Goal: Book appointment/travel/reservation

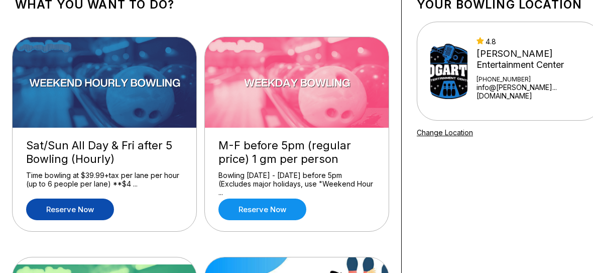
click at [63, 211] on link "Reserve now" at bounding box center [70, 209] width 88 height 22
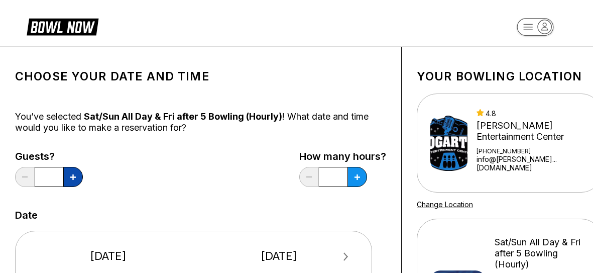
click at [75, 179] on icon at bounding box center [73, 177] width 6 height 6
type input "*"
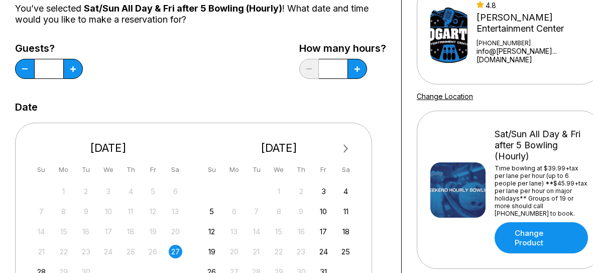
scroll to position [217, 0]
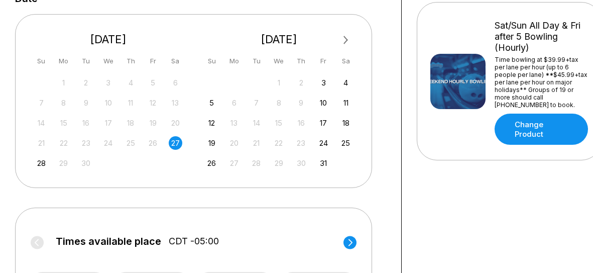
click at [174, 146] on div "27" at bounding box center [176, 143] width 14 height 14
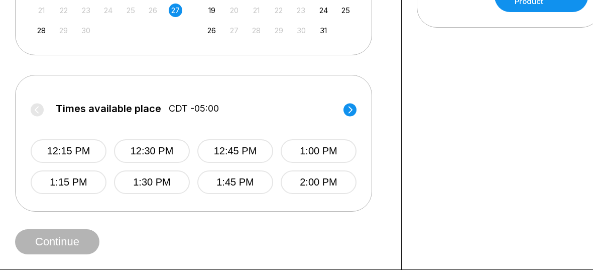
scroll to position [362, 0]
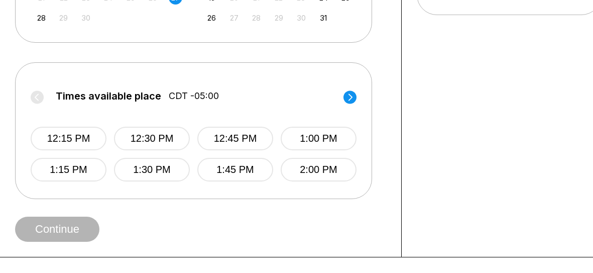
click at [351, 95] on icon at bounding box center [351, 96] width 4 height 7
click at [349, 93] on icon at bounding box center [351, 96] width 4 height 7
click at [39, 96] on circle at bounding box center [37, 96] width 13 height 13
click at [345, 98] on circle at bounding box center [350, 96] width 13 height 13
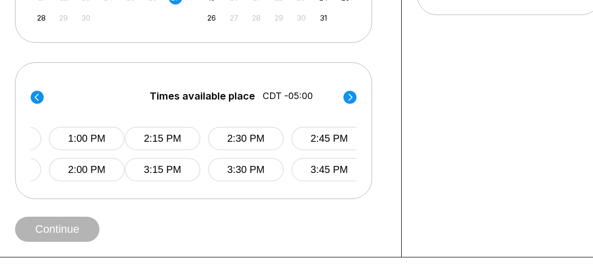
click at [345, 98] on circle at bounding box center [350, 96] width 13 height 13
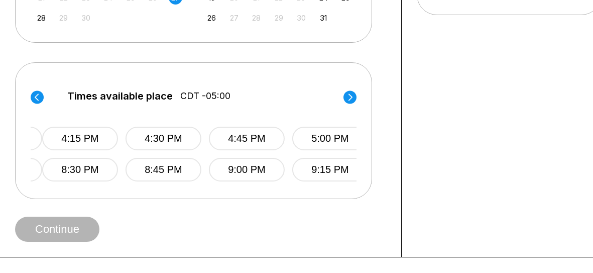
click at [345, 98] on circle at bounding box center [350, 96] width 13 height 13
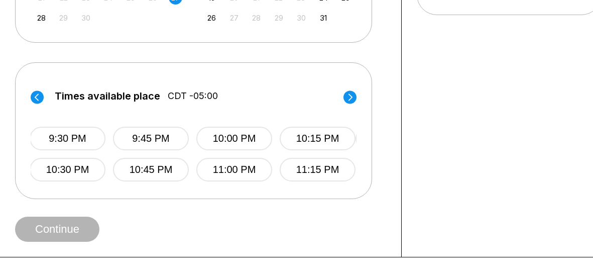
click at [353, 100] on circle at bounding box center [350, 96] width 13 height 13
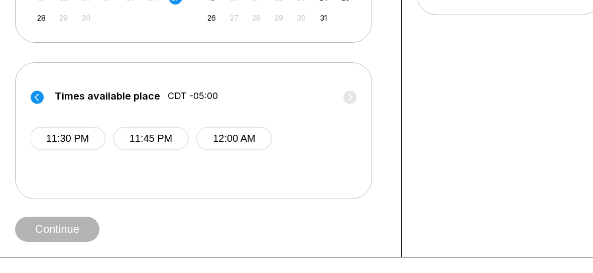
click at [351, 99] on label "Times available place CDT -05:00" at bounding box center [193, 98] width 326 height 16
click at [36, 100] on circle at bounding box center [37, 96] width 13 height 13
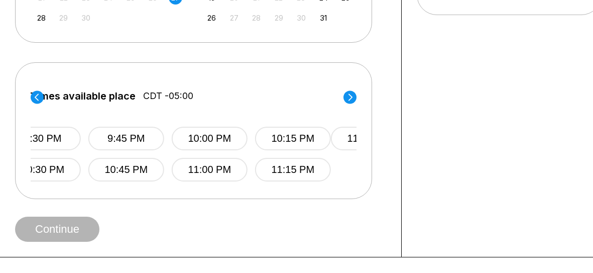
click at [36, 100] on circle at bounding box center [37, 96] width 13 height 13
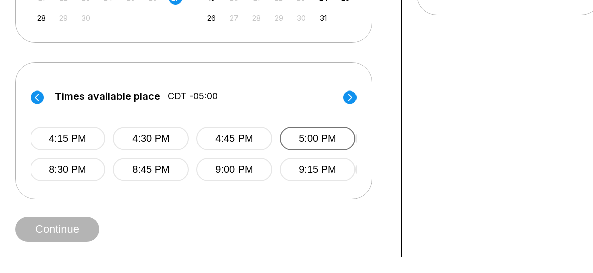
click at [320, 137] on button "5:00 PM" at bounding box center [318, 139] width 76 height 24
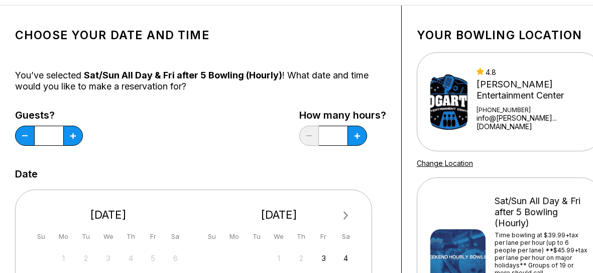
scroll to position [36, 0]
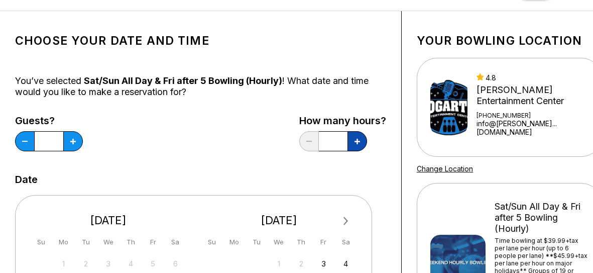
click at [363, 143] on button at bounding box center [358, 141] width 20 height 20
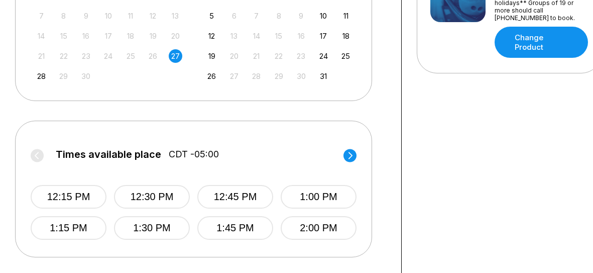
scroll to position [398, 0]
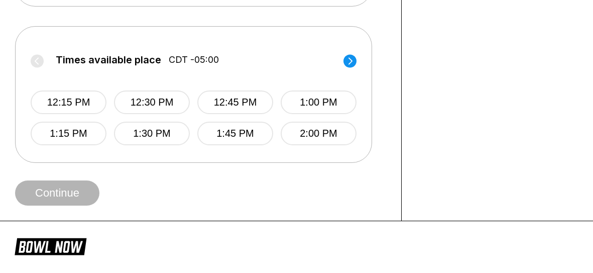
click at [348, 61] on circle at bounding box center [350, 60] width 13 height 13
click at [33, 58] on circle at bounding box center [37, 60] width 13 height 13
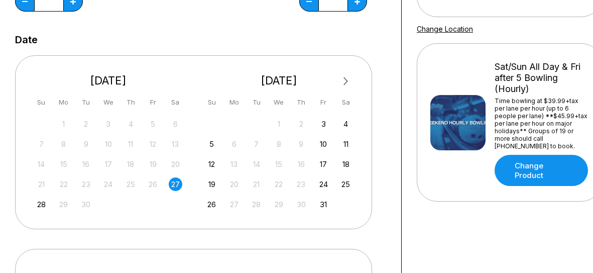
scroll to position [72, 0]
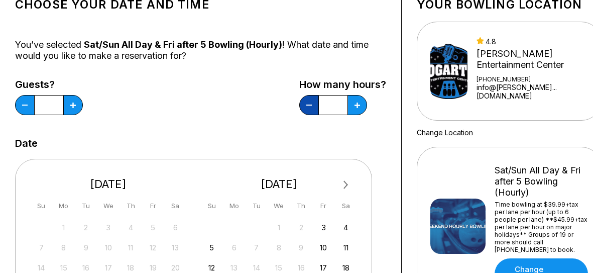
click at [305, 100] on button at bounding box center [309, 105] width 20 height 20
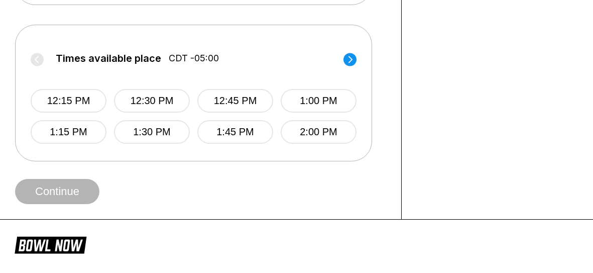
scroll to position [398, 0]
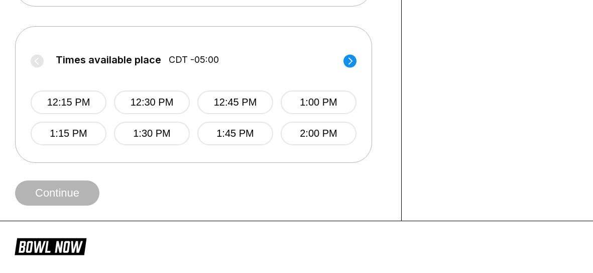
click at [353, 56] on circle at bounding box center [350, 60] width 13 height 13
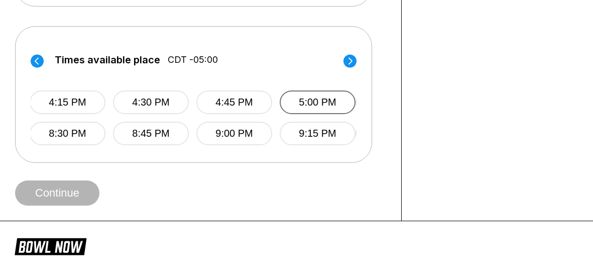
click at [296, 95] on button "5:00 PM" at bounding box center [318, 102] width 76 height 24
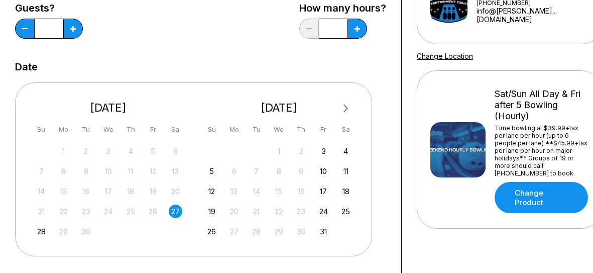
scroll to position [144, 0]
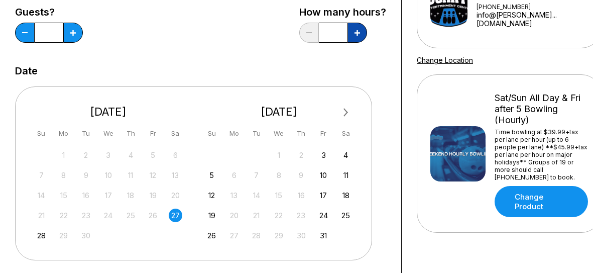
click at [358, 32] on icon at bounding box center [358, 33] width 6 height 6
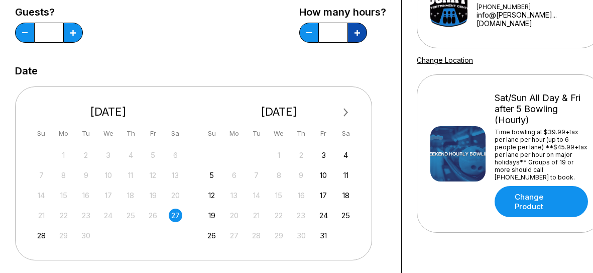
click at [358, 32] on icon at bounding box center [358, 33] width 6 height 6
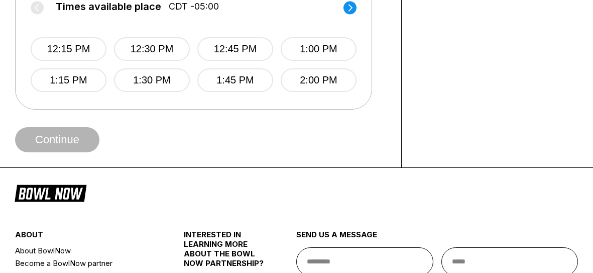
scroll to position [434, 0]
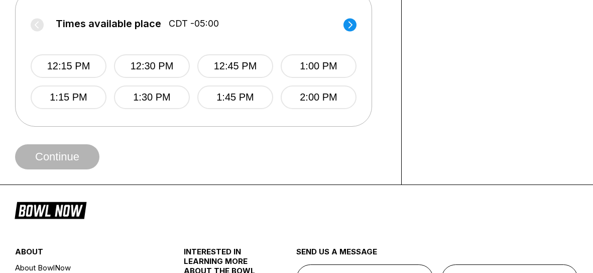
click at [351, 30] on circle at bounding box center [350, 24] width 13 height 13
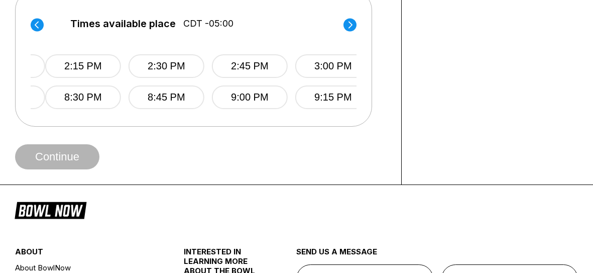
click at [351, 30] on circle at bounding box center [350, 24] width 13 height 13
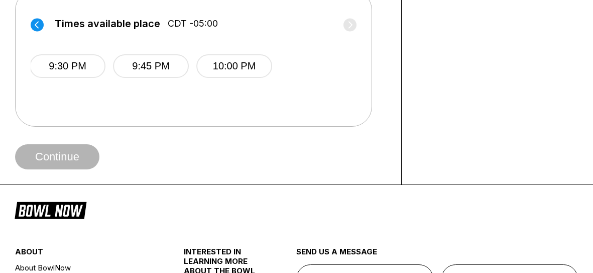
click at [31, 22] on circle at bounding box center [37, 24] width 13 height 13
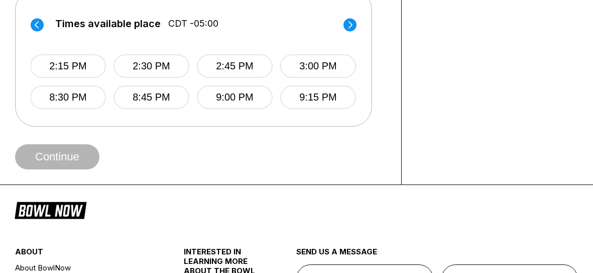
click at [41, 26] on circle at bounding box center [37, 24] width 13 height 13
click at [41, 26] on label "Times available place CDT -05:00" at bounding box center [193, 26] width 326 height 16
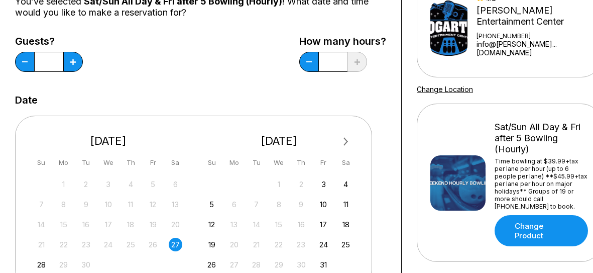
scroll to position [108, 0]
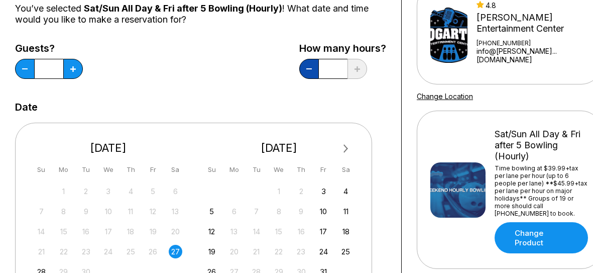
click at [304, 68] on button at bounding box center [309, 69] width 20 height 20
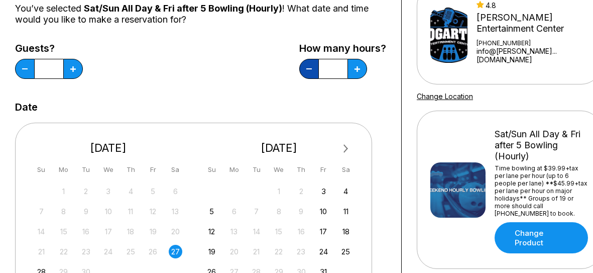
click at [304, 68] on button at bounding box center [309, 69] width 20 height 20
type input "*"
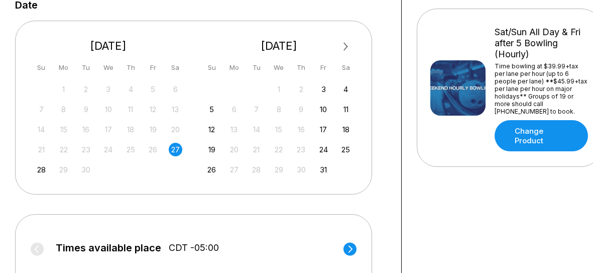
scroll to position [326, 0]
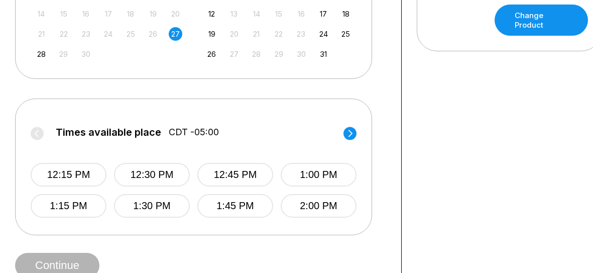
click at [354, 133] on circle at bounding box center [350, 133] width 13 height 13
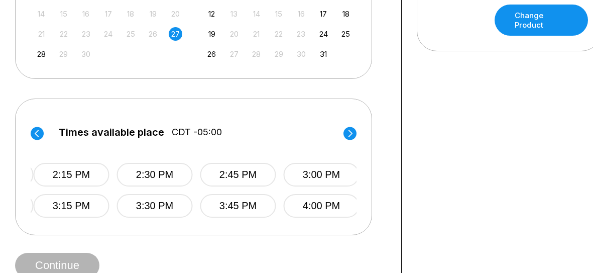
click at [354, 133] on circle at bounding box center [350, 133] width 13 height 13
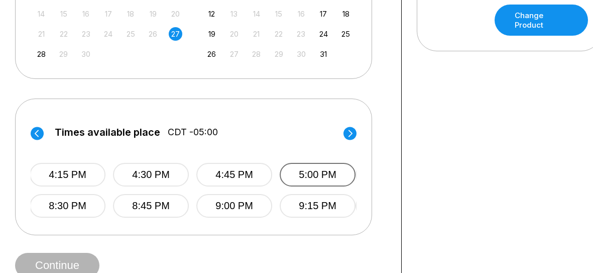
click at [329, 165] on button "5:00 PM" at bounding box center [318, 175] width 76 height 24
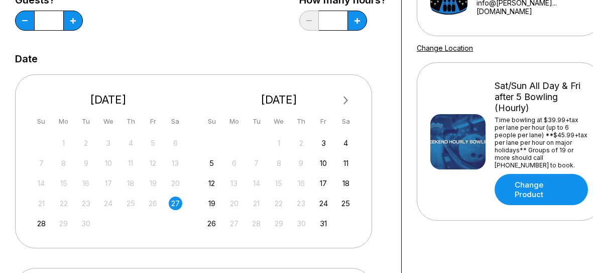
scroll to position [108, 0]
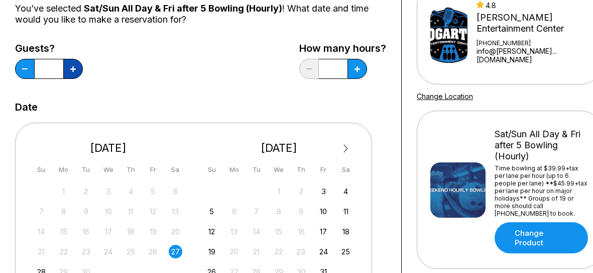
click at [68, 63] on button at bounding box center [73, 69] width 20 height 20
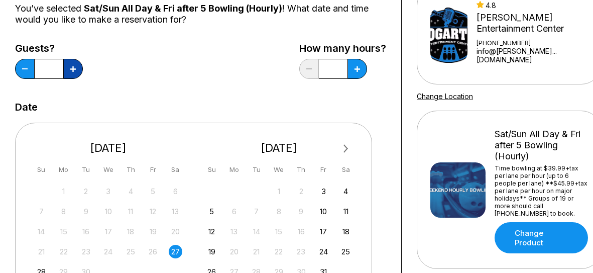
click at [68, 63] on button at bounding box center [73, 69] width 20 height 20
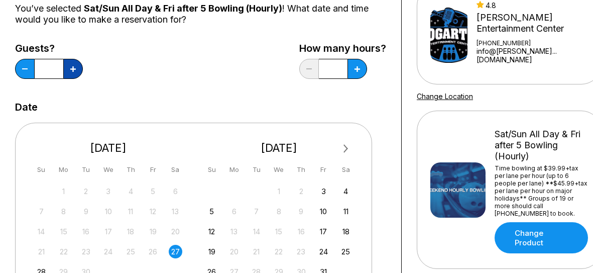
click at [68, 63] on button at bounding box center [73, 69] width 20 height 20
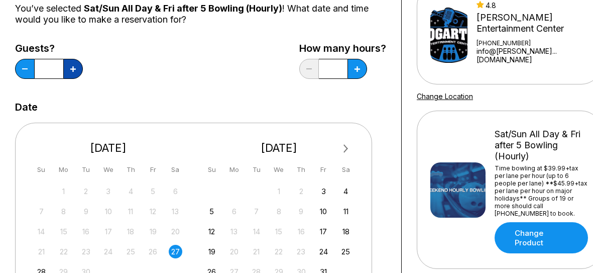
click at [68, 63] on button at bounding box center [73, 69] width 20 height 20
click at [23, 62] on button at bounding box center [25, 69] width 20 height 20
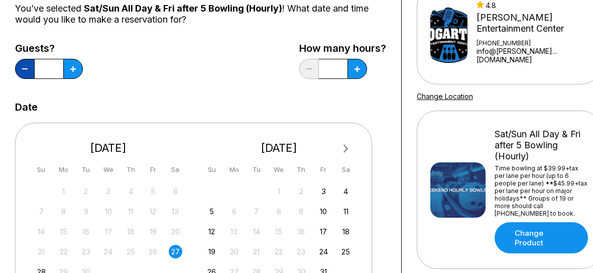
click at [23, 62] on button at bounding box center [25, 69] width 20 height 20
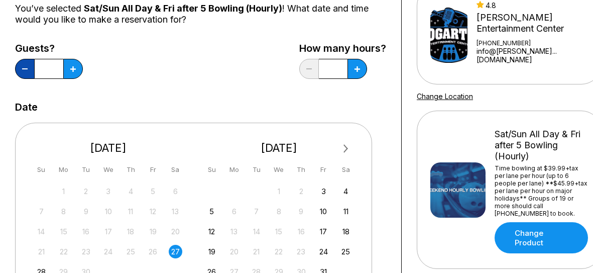
click at [23, 62] on button at bounding box center [25, 69] width 20 height 20
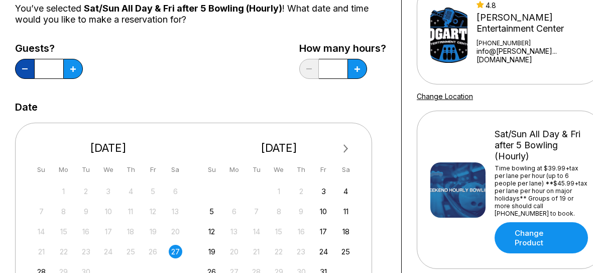
click at [23, 62] on button at bounding box center [25, 69] width 20 height 20
type input "*"
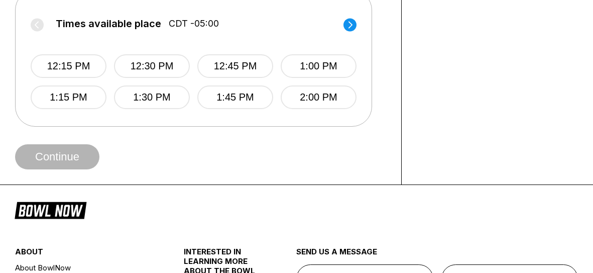
scroll to position [398, 0]
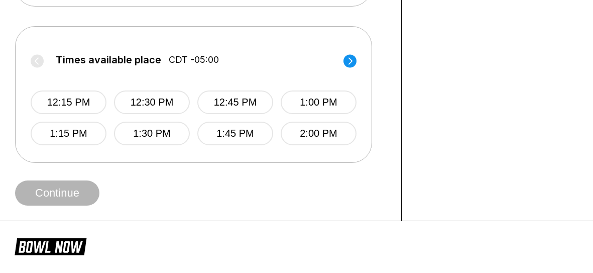
click at [352, 58] on circle at bounding box center [350, 60] width 13 height 13
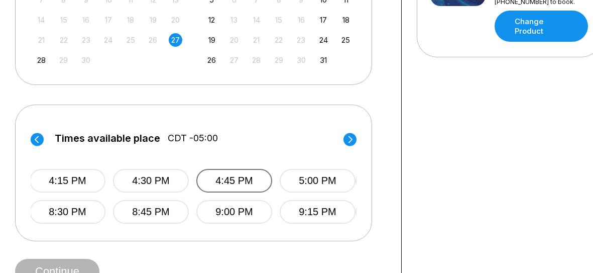
scroll to position [362, 0]
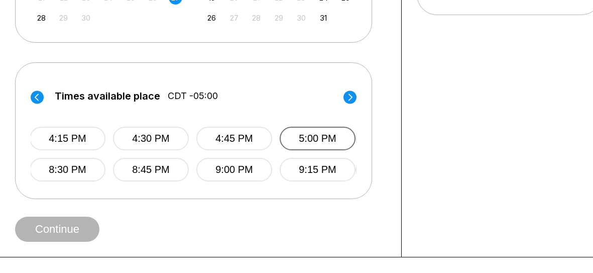
click at [324, 138] on button "5:00 PM" at bounding box center [318, 139] width 76 height 24
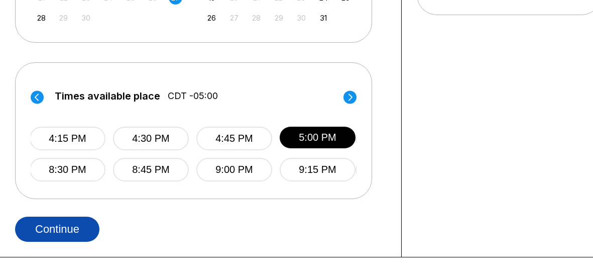
click at [44, 233] on button "Continue" at bounding box center [57, 229] width 84 height 25
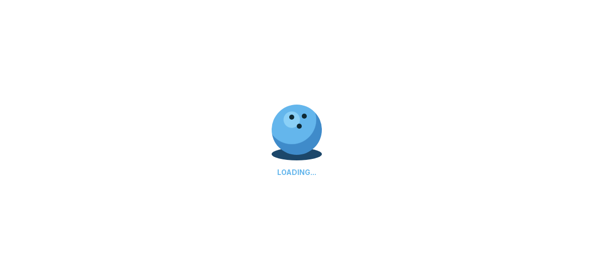
select select "**"
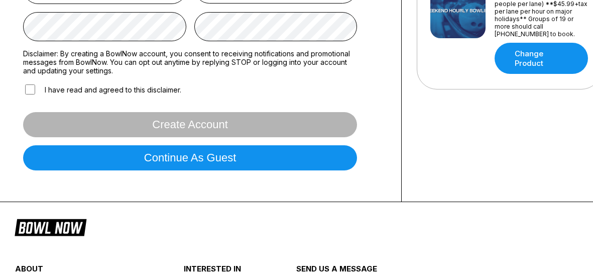
scroll to position [289, 0]
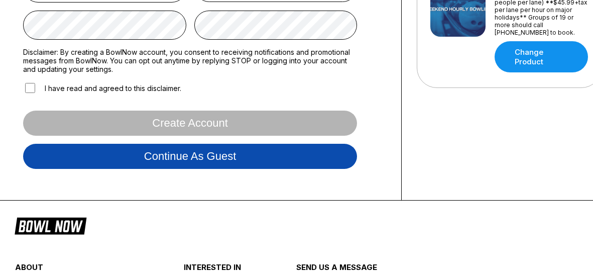
click at [113, 155] on button "Continue as guest" at bounding box center [190, 156] width 334 height 25
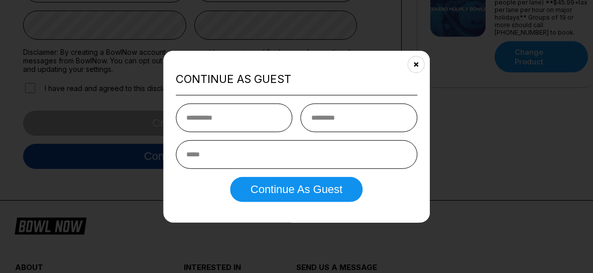
scroll to position [187, 0]
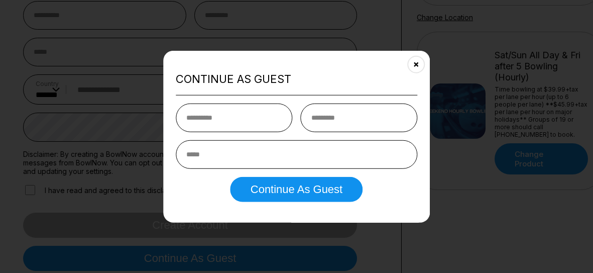
click at [233, 122] on input "text" at bounding box center [234, 118] width 117 height 29
type input "***"
type input "*********"
click at [236, 153] on input "email" at bounding box center [297, 154] width 242 height 29
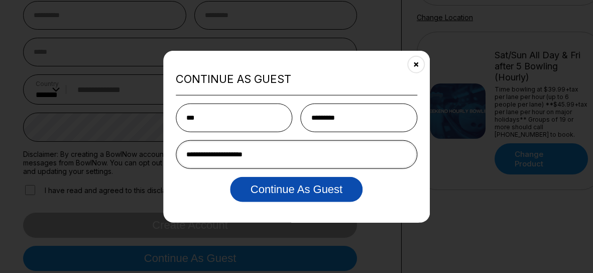
type input "**********"
click at [269, 191] on button "Continue as Guest" at bounding box center [297, 189] width 132 height 25
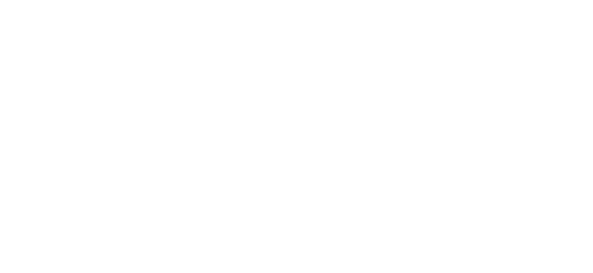
scroll to position [0, 0]
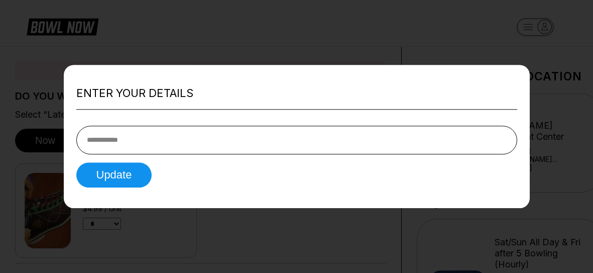
click at [16, 146] on div at bounding box center [296, 136] width 593 height 273
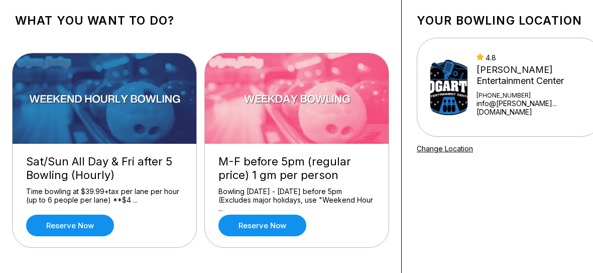
scroll to position [72, 0]
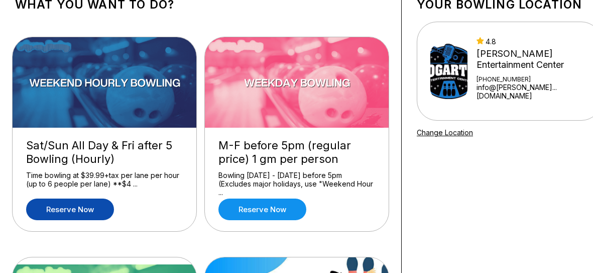
click at [39, 207] on link "Reserve now" at bounding box center [70, 209] width 88 height 22
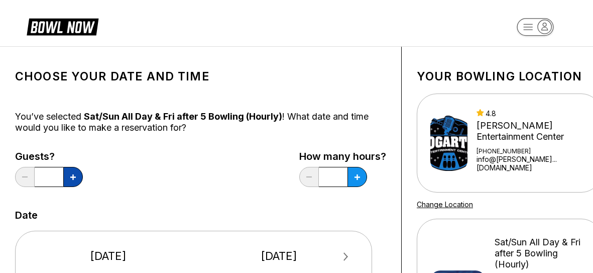
click at [78, 178] on button at bounding box center [73, 177] width 20 height 20
type input "*"
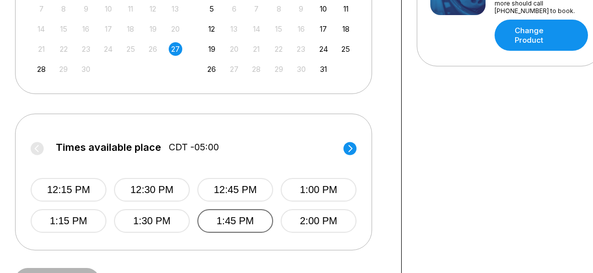
scroll to position [434, 0]
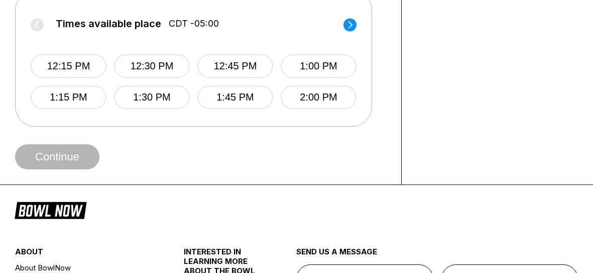
click at [351, 23] on icon at bounding box center [351, 24] width 4 height 7
click at [275, 71] on div "4:15 PM 4:30 PM 4:45 PM 5:00 PM 8:30 PM 8:45 PM 9:00 PM 9:15 PM" at bounding box center [193, 71] width 326 height 75
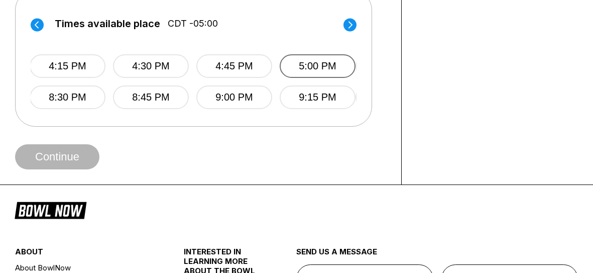
click at [297, 67] on button "5:00 PM" at bounding box center [318, 66] width 76 height 24
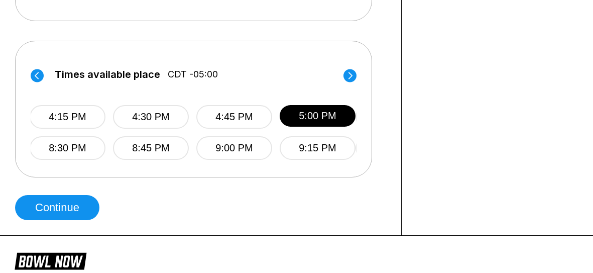
scroll to position [383, 2]
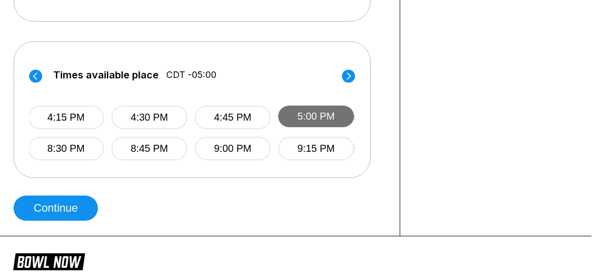
click at [314, 113] on button "5:00 PM" at bounding box center [316, 117] width 76 height 22
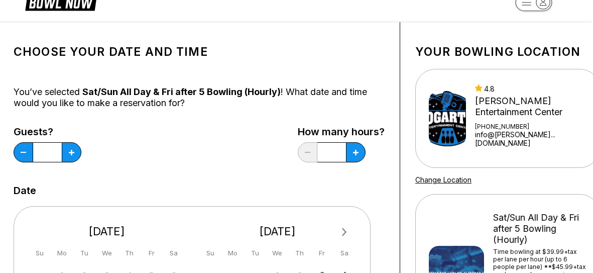
scroll to position [42, 2]
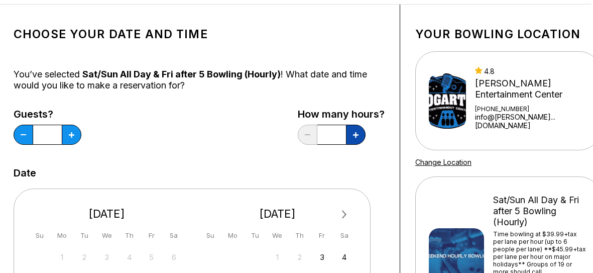
click at [362, 136] on button at bounding box center [356, 135] width 20 height 20
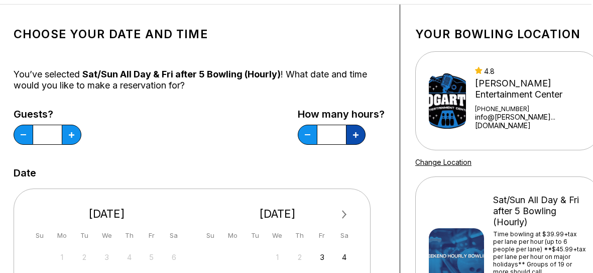
click at [362, 136] on button at bounding box center [356, 135] width 20 height 20
click at [306, 127] on button at bounding box center [308, 135] width 20 height 20
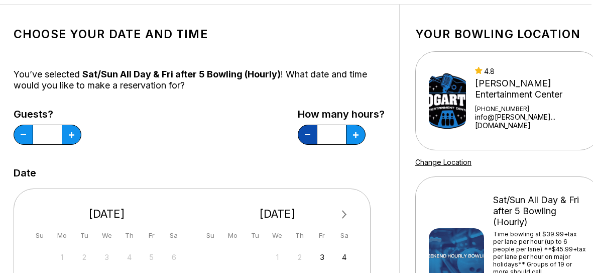
click at [306, 127] on button at bounding box center [308, 135] width 20 height 20
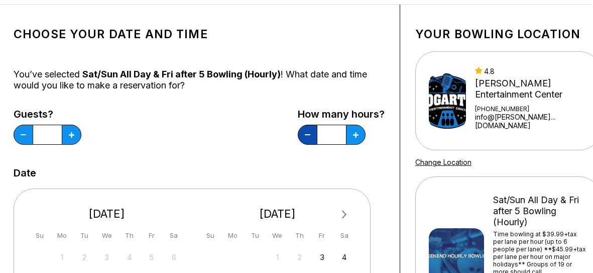
click at [306, 127] on button at bounding box center [308, 135] width 20 height 20
type input "*"
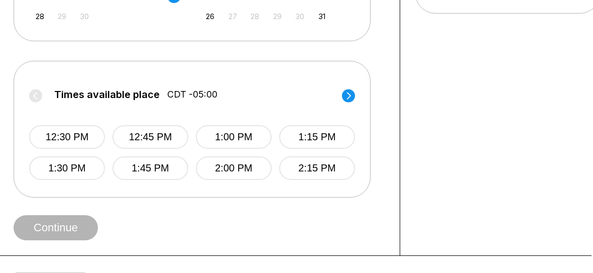
scroll to position [367, 2]
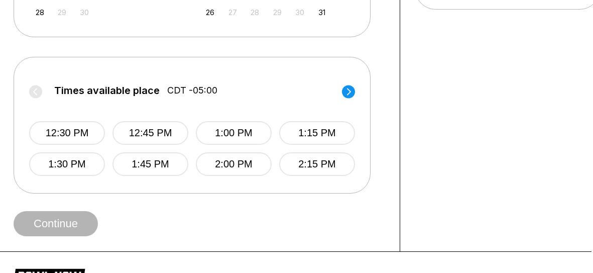
click at [348, 93] on circle at bounding box center [348, 91] width 13 height 13
click at [344, 89] on circle at bounding box center [348, 91] width 13 height 13
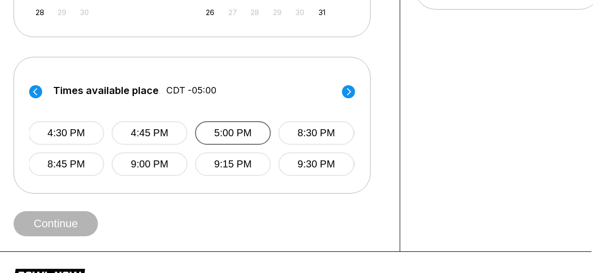
click at [255, 126] on button "5:00 PM" at bounding box center [233, 133] width 76 height 24
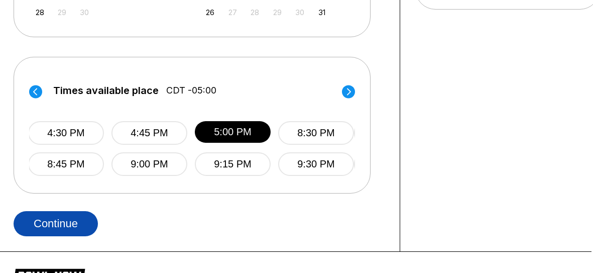
click at [64, 226] on button "Continue" at bounding box center [56, 223] width 84 height 25
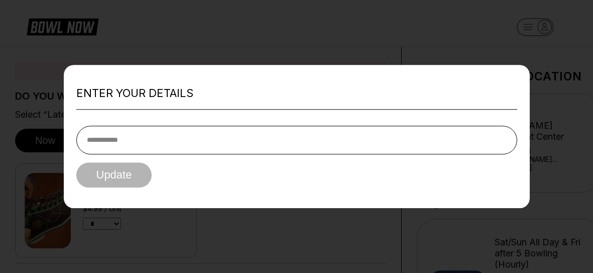
click at [201, 131] on input "tel" at bounding box center [296, 140] width 441 height 29
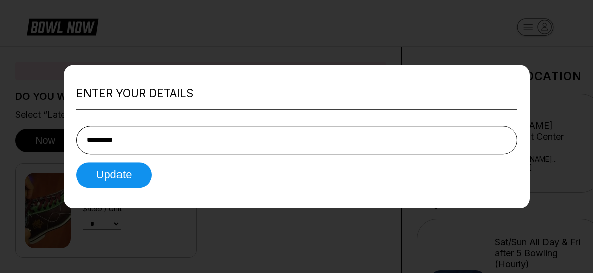
type input "**********"
click at [76, 162] on button "Update" at bounding box center [114, 174] width 76 height 25
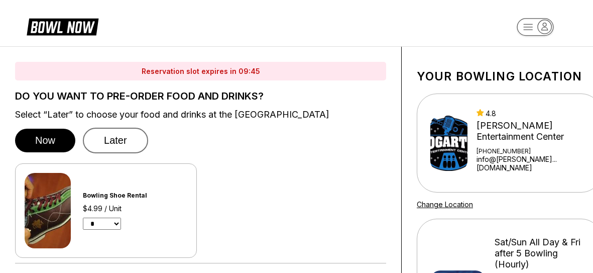
click at [127, 133] on button "Later" at bounding box center [115, 141] width 65 height 26
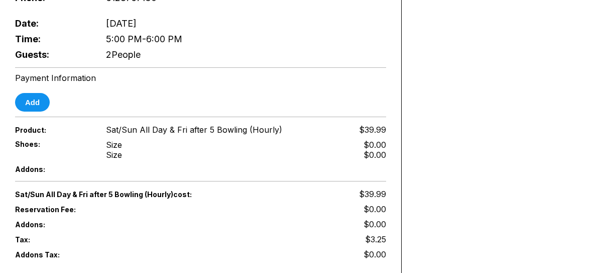
scroll to position [434, 0]
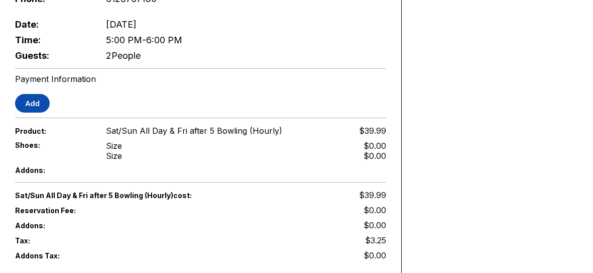
click at [39, 94] on button "Add" at bounding box center [32, 103] width 35 height 19
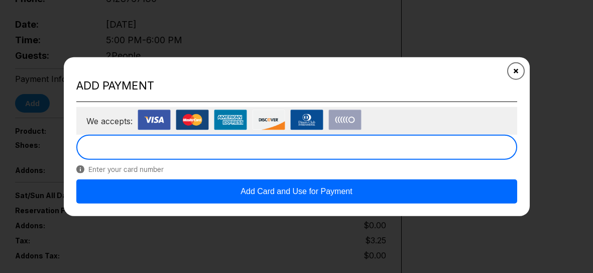
click at [520, 77] on button "Close" at bounding box center [516, 70] width 25 height 25
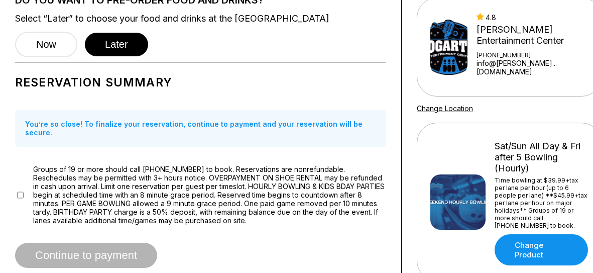
scroll to position [0, 0]
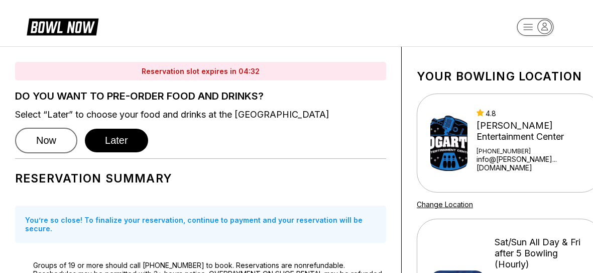
click at [50, 147] on button "Now" at bounding box center [46, 141] width 62 height 26
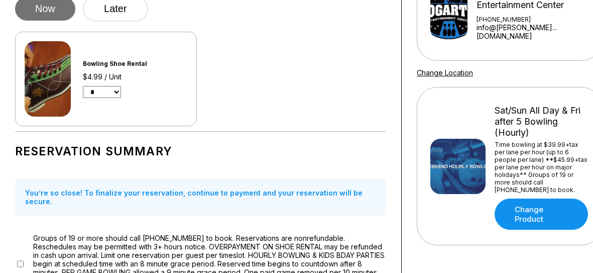
scroll to position [144, 0]
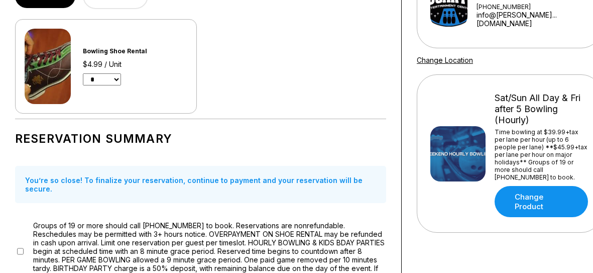
click at [97, 78] on select "* * * * * * * * * * ** ** **" at bounding box center [102, 79] width 38 height 12
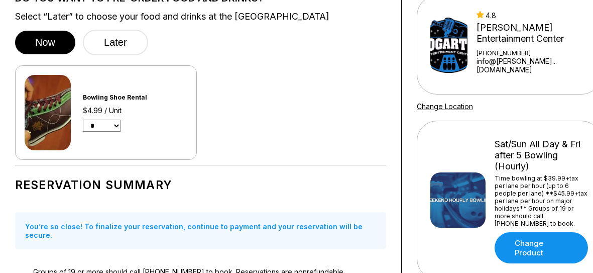
scroll to position [36, 0]
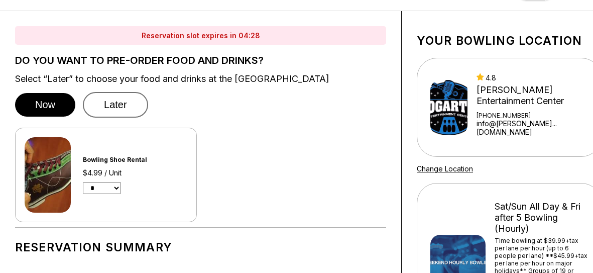
click at [108, 97] on button "Later" at bounding box center [115, 105] width 65 height 26
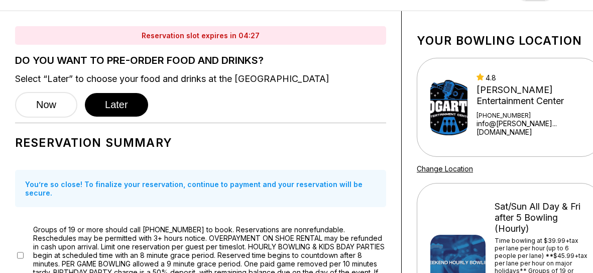
scroll to position [0, 0]
